Goal: Check status: Check status

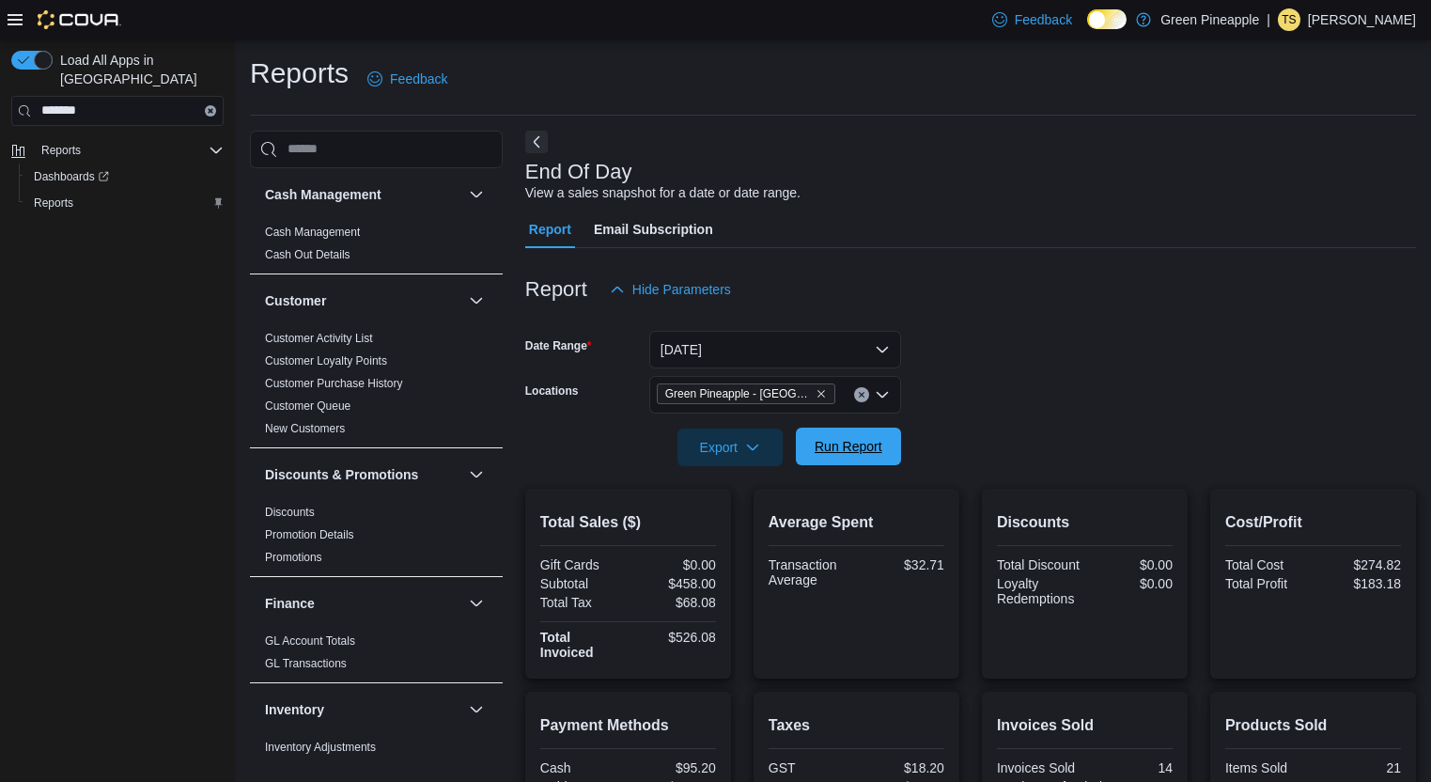
scroll to position [294, 0]
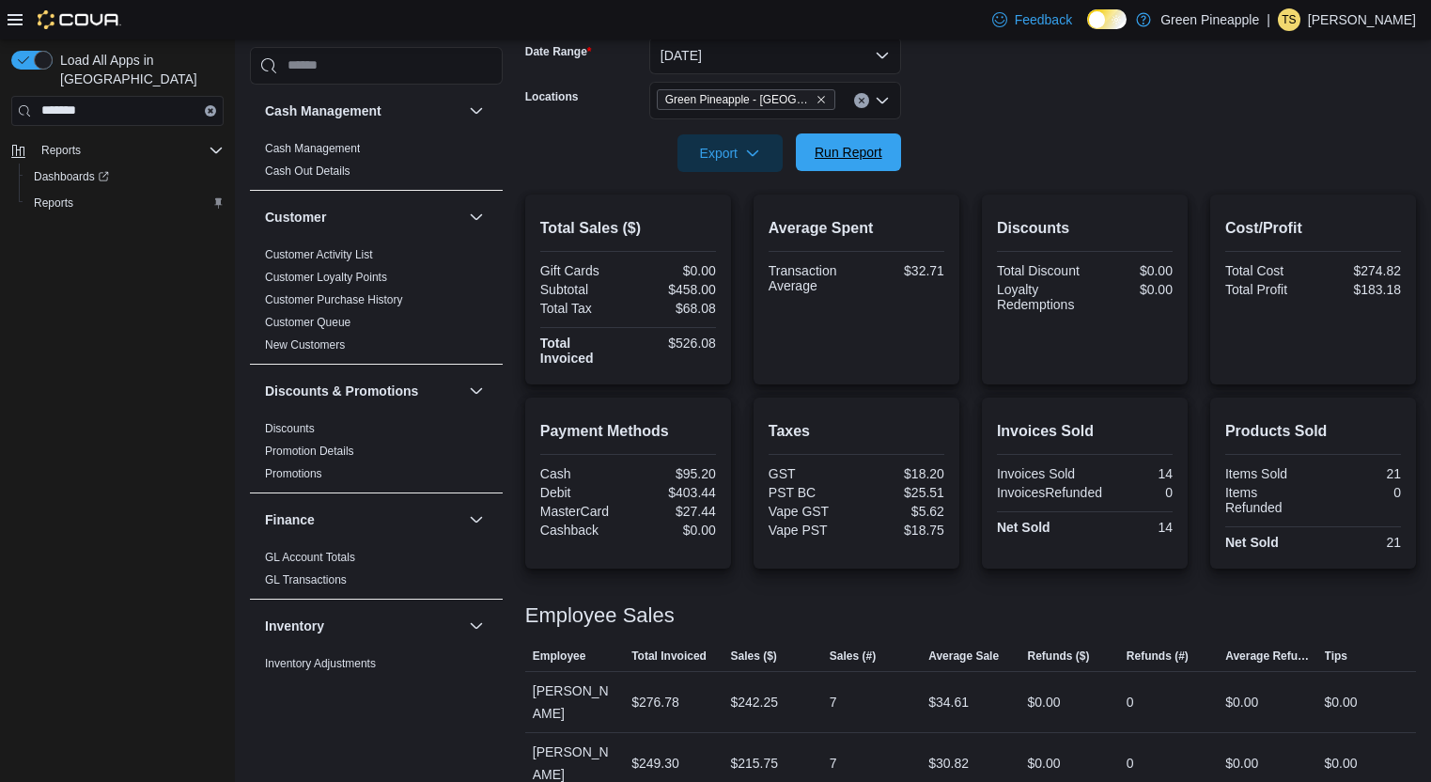
drag, startPoint x: 0, startPoint y: 0, endPoint x: 835, endPoint y: 155, distance: 848.9
click at [835, 156] on span "Run Report" at bounding box center [849, 152] width 68 height 19
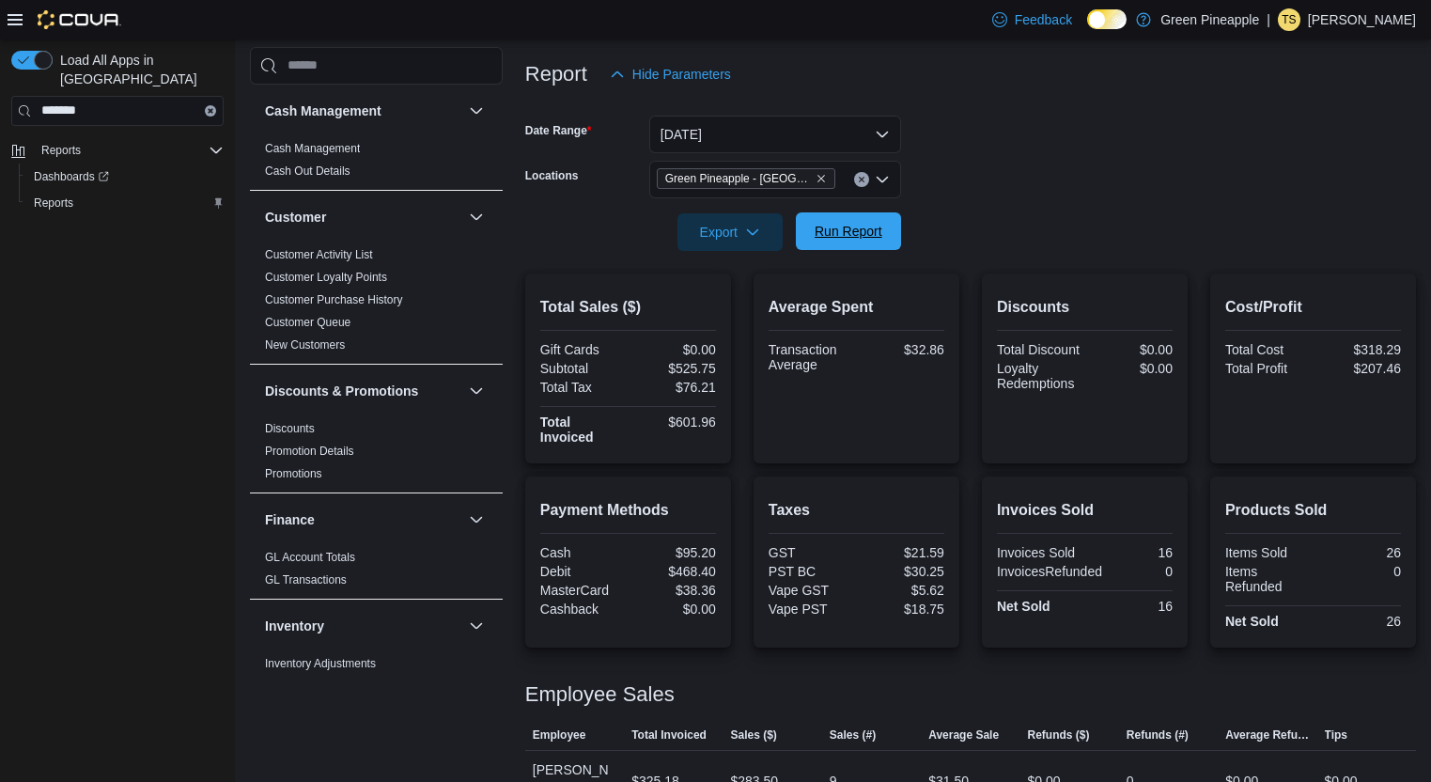
scroll to position [214, 0]
click at [846, 227] on span "Run Report" at bounding box center [849, 232] width 68 height 19
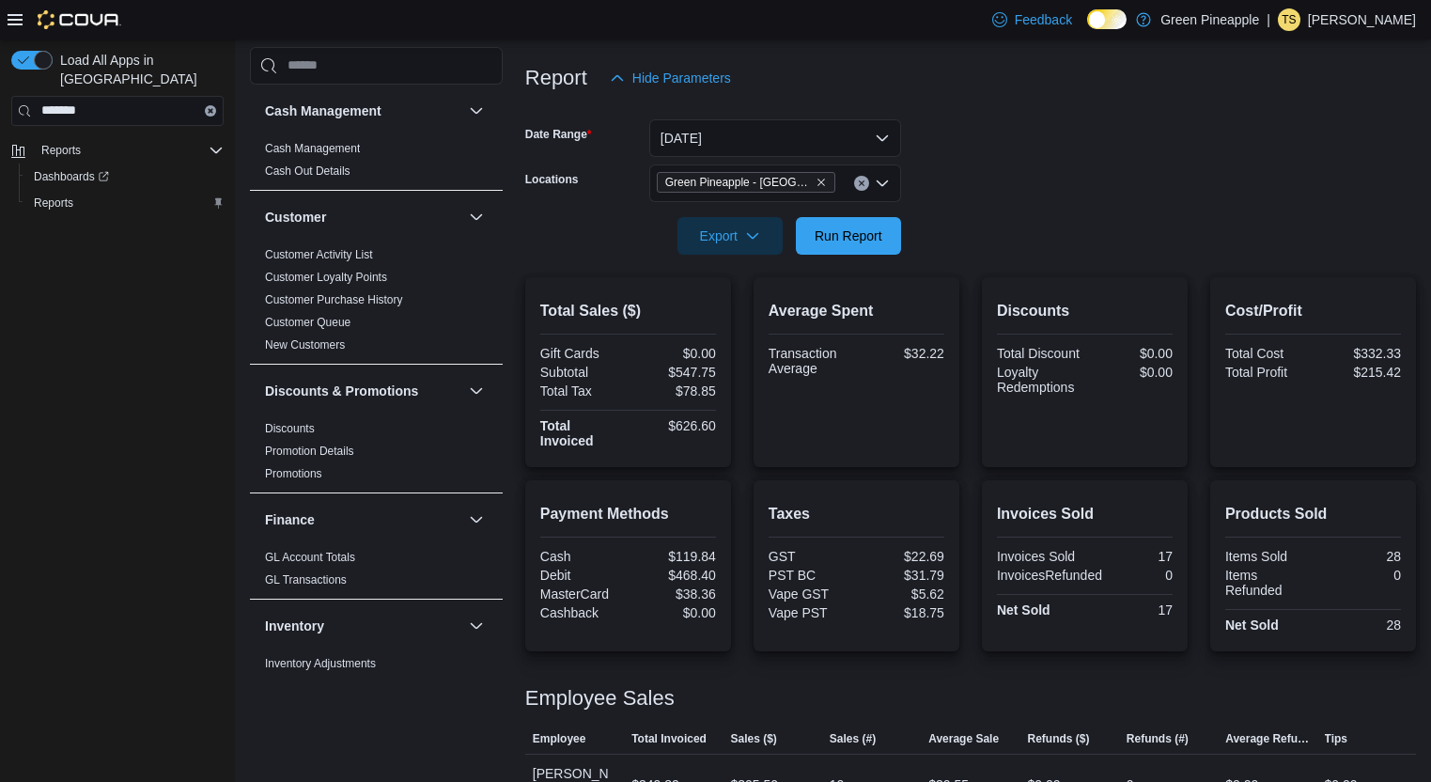
click at [853, 266] on div at bounding box center [970, 266] width 891 height 23
drag, startPoint x: 859, startPoint y: 256, endPoint x: 864, endPoint y: 245, distance: 11.4
click at [860, 255] on div at bounding box center [970, 266] width 891 height 23
click at [865, 244] on span "Run Report" at bounding box center [848, 235] width 83 height 38
click at [863, 247] on span "Run Report" at bounding box center [848, 235] width 83 height 38
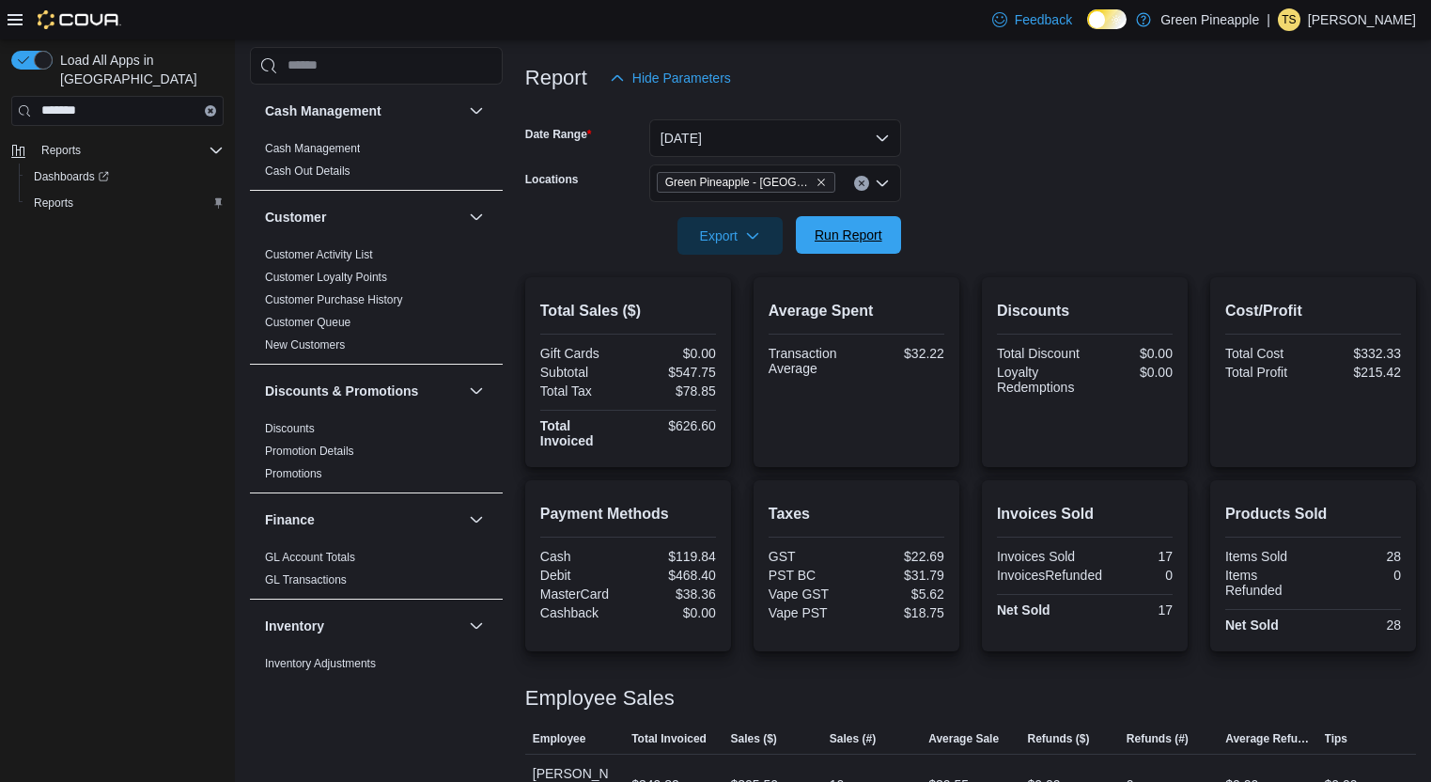
click at [863, 248] on span "Run Report" at bounding box center [848, 235] width 83 height 38
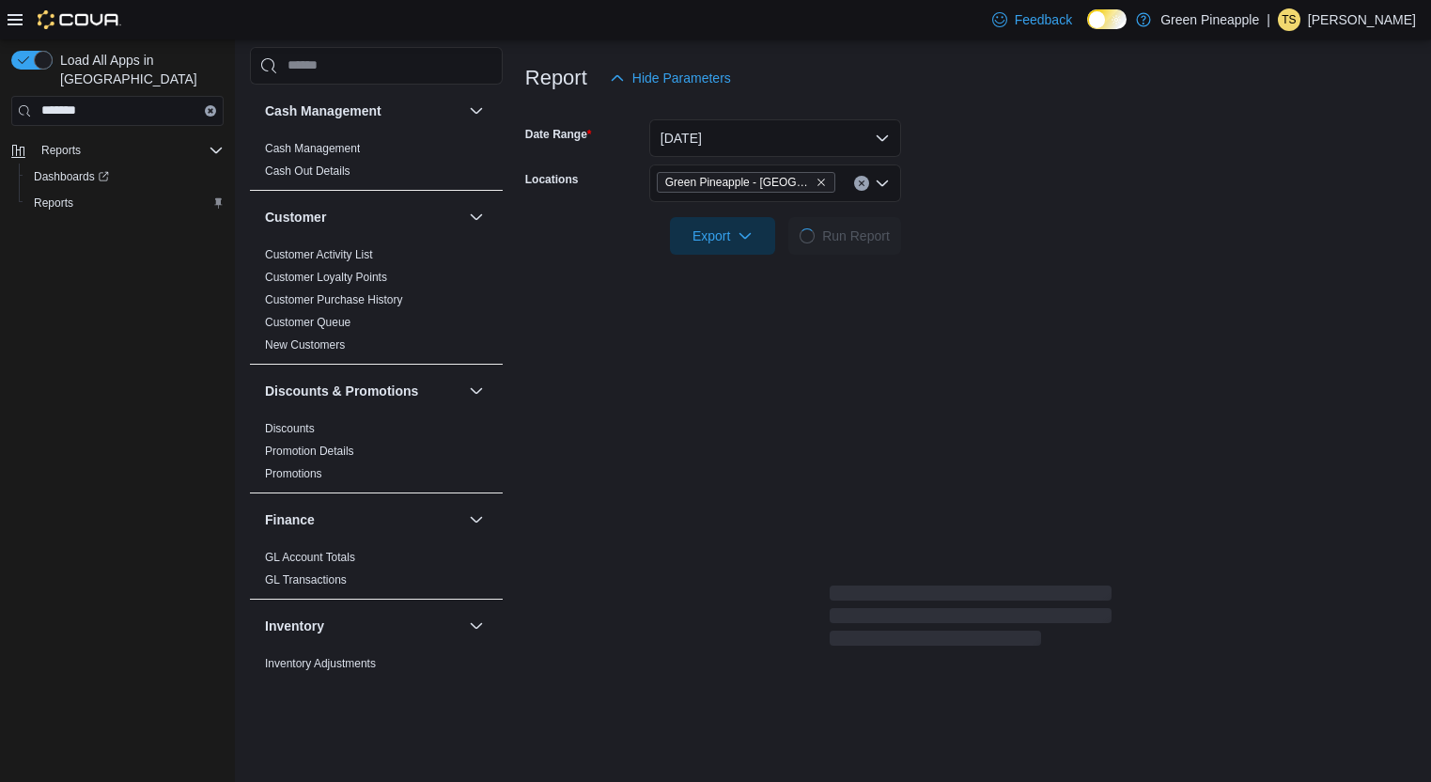
scroll to position [218, 0]
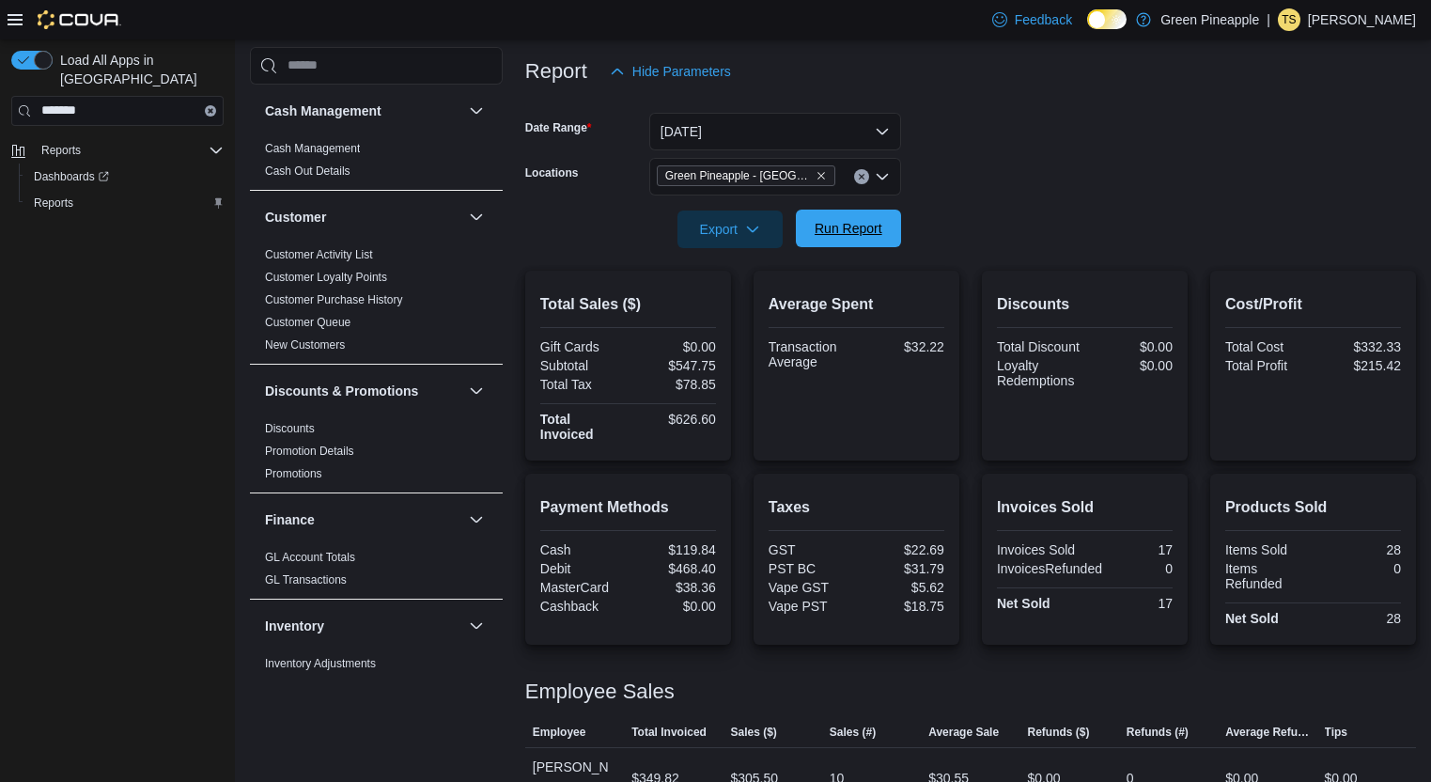
click at [863, 248] on div at bounding box center [970, 259] width 891 height 23
click at [879, 221] on span "Run Report" at bounding box center [849, 228] width 68 height 19
click at [842, 245] on span "Run Report" at bounding box center [848, 229] width 83 height 38
click at [854, 243] on span "Run Report" at bounding box center [848, 229] width 83 height 38
drag, startPoint x: 679, startPoint y: 367, endPoint x: 735, endPoint y: 369, distance: 56.5
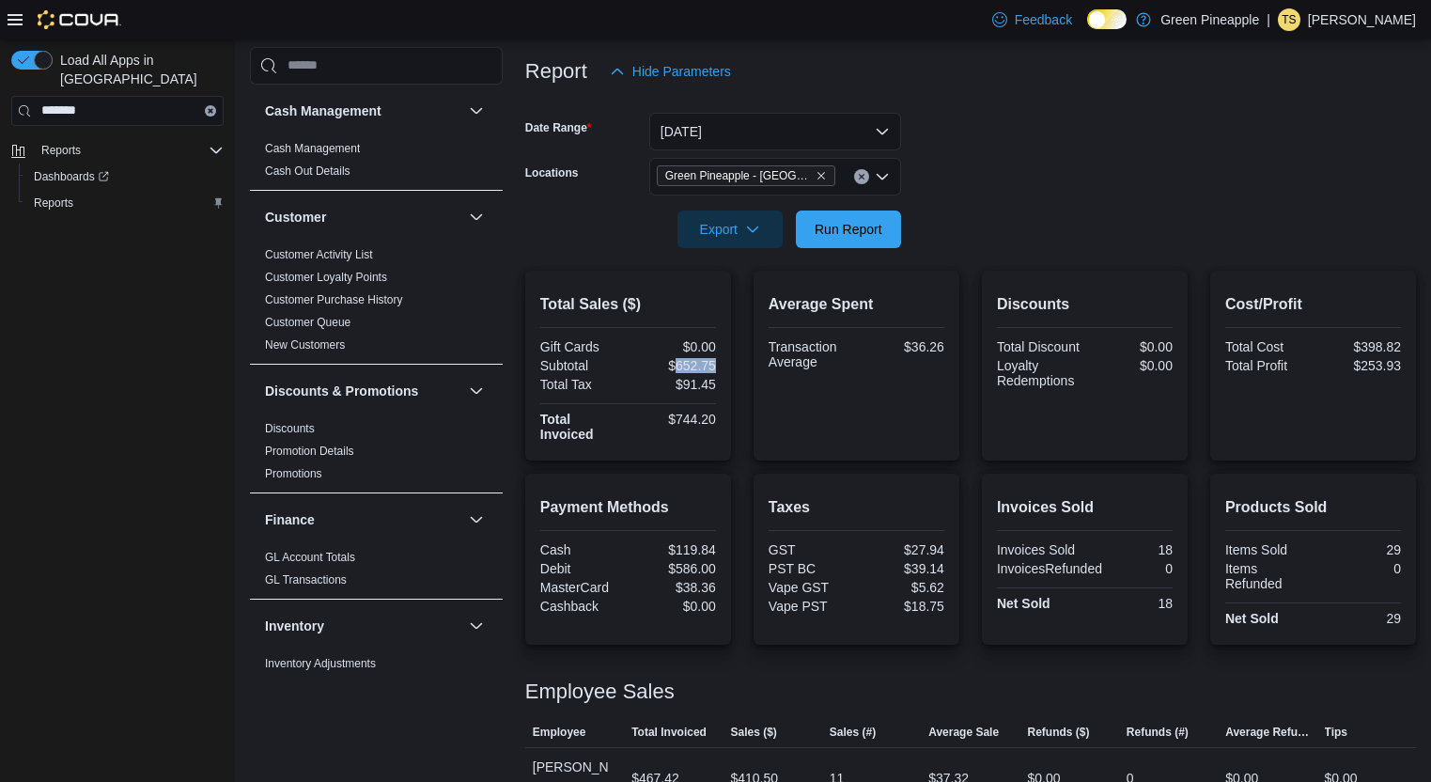
click at [735, 369] on div "Total Sales ($) Gift Cards $0.00 Subtotal $652.75 Total Tax $91.45 Total Invoic…" at bounding box center [970, 366] width 891 height 190
copy div "652.75"
